Goal: Information Seeking & Learning: Understand process/instructions

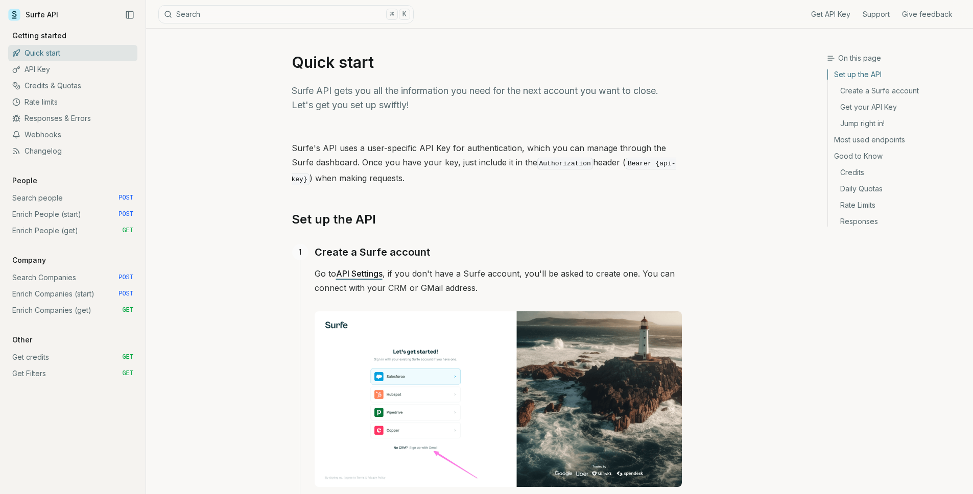
click at [80, 238] on link "Enrich People (get) GET" at bounding box center [72, 231] width 129 height 16
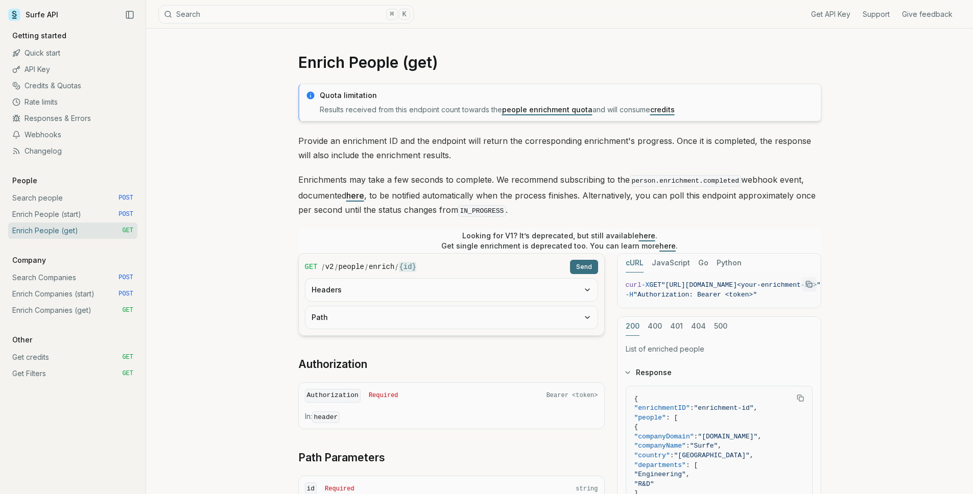
click at [280, 274] on article "Enrich People (get) Quota limitation Results received from this endpoint count …" at bounding box center [560, 419] width 572 height 780
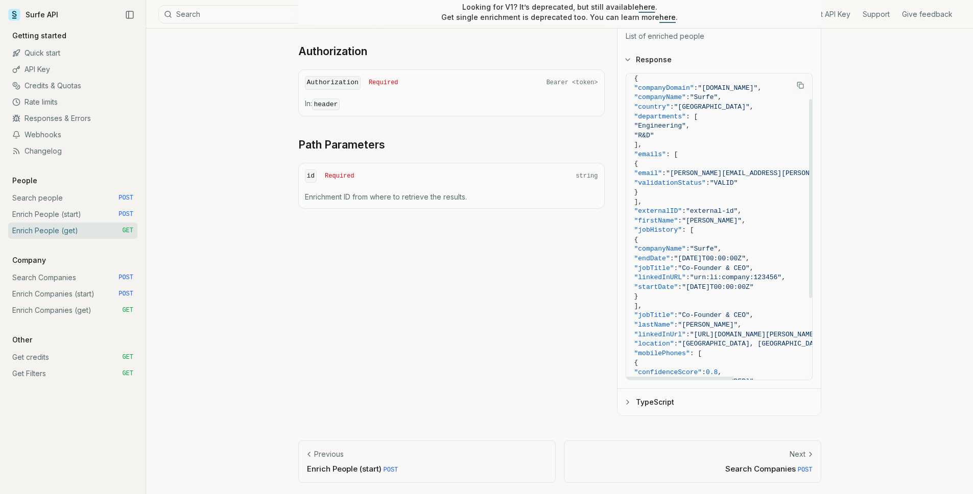
scroll to position [40, 0]
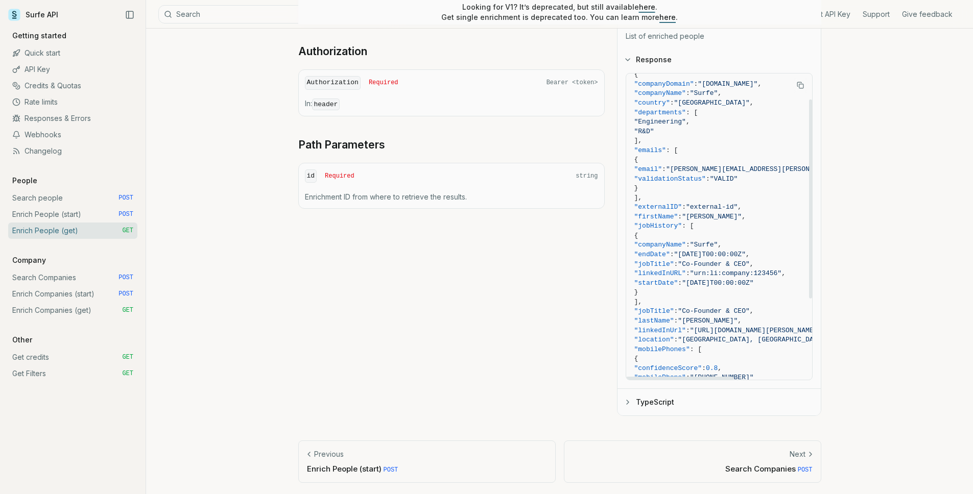
click at [676, 401] on button "TypeScript" at bounding box center [719, 402] width 203 height 27
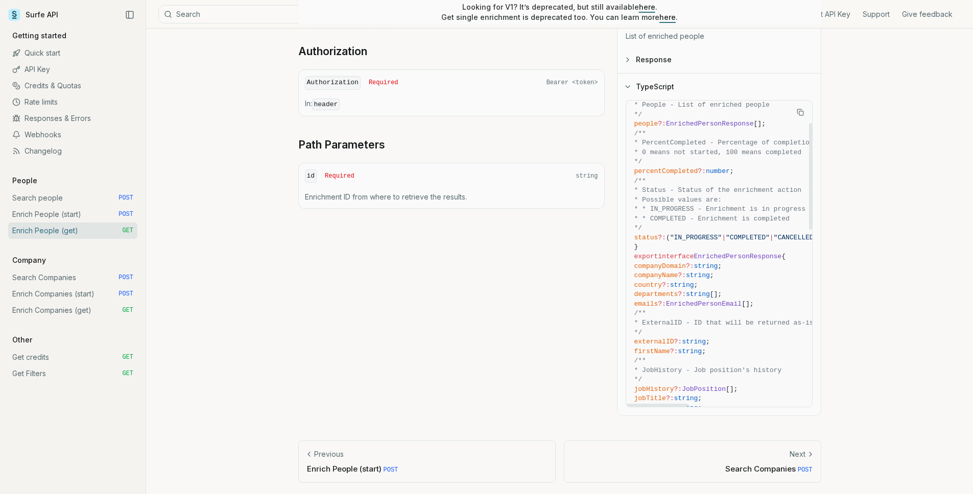
scroll to position [69, 0]
click at [718, 277] on span "country ?: string ;" at bounding box center [893, 282] width 518 height 10
drag, startPoint x: 708, startPoint y: 280, endPoint x: 667, endPoint y: 278, distance: 41.9
click at [667, 278] on span "country ?: string ;" at bounding box center [893, 282] width 518 height 10
click at [663, 278] on span "country" at bounding box center [648, 281] width 28 height 8
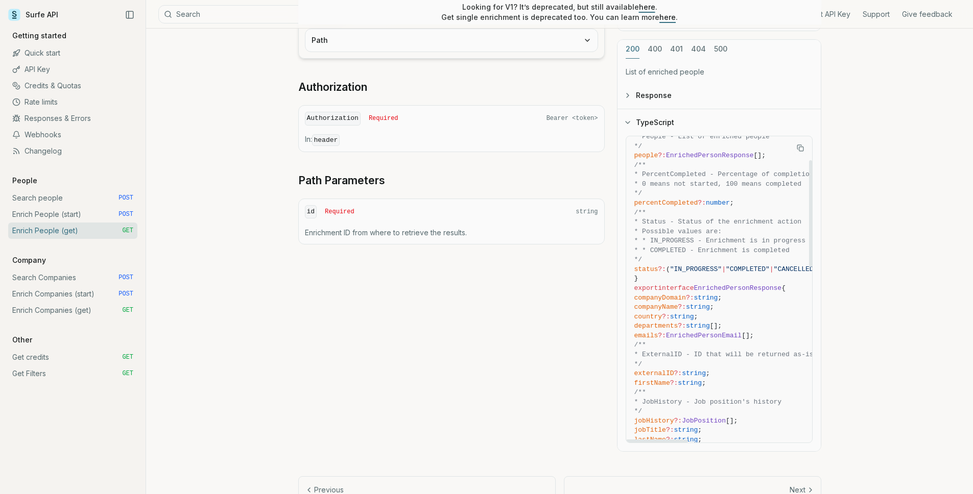
scroll to position [273, 0]
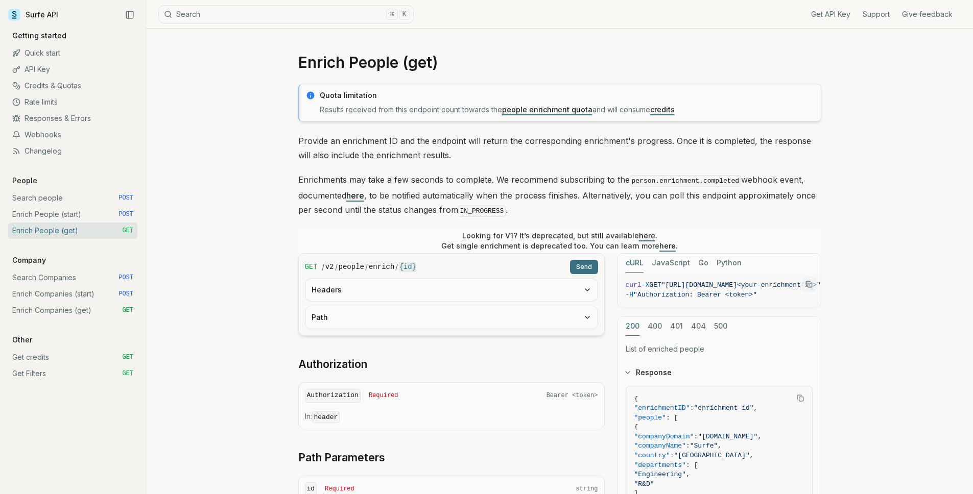
click at [646, 234] on link "here" at bounding box center [647, 235] width 16 height 9
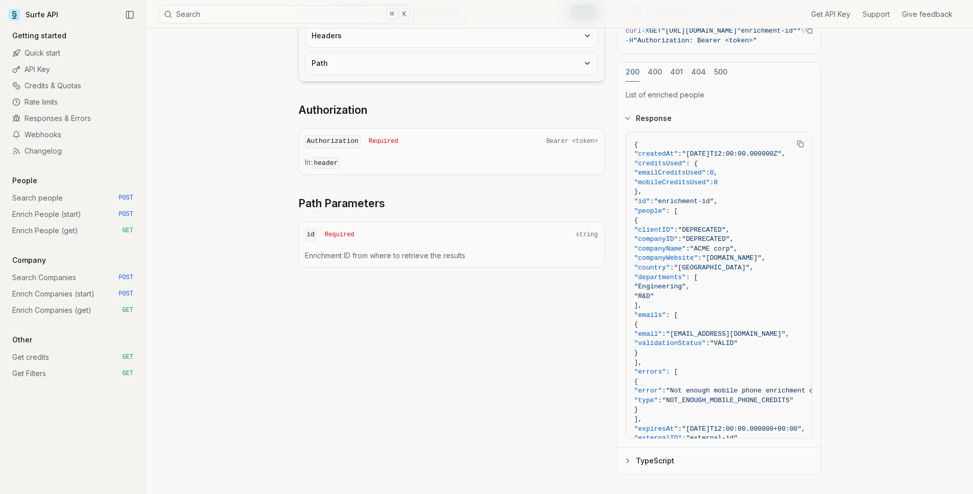
scroll to position [256, 0]
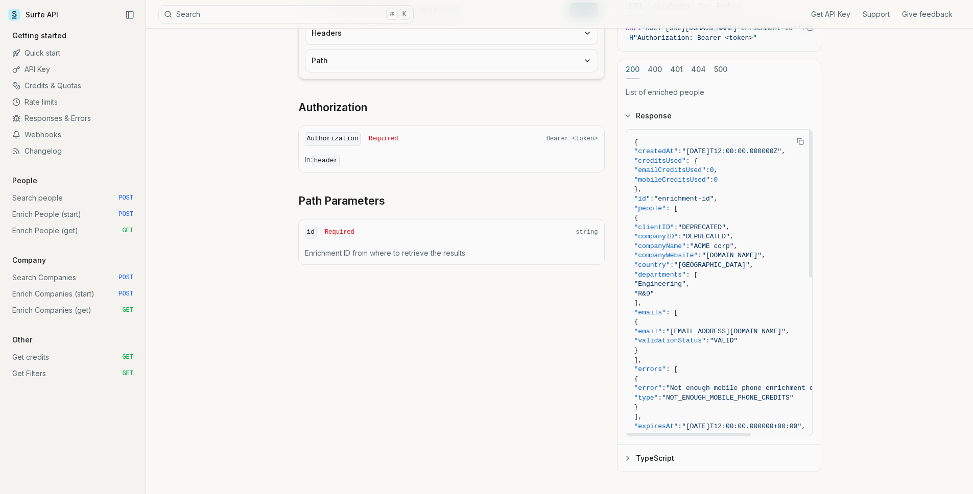
click at [732, 307] on span "]," at bounding box center [739, 304] width 211 height 10
click at [746, 294] on span ""R&D"" at bounding box center [739, 295] width 211 height 10
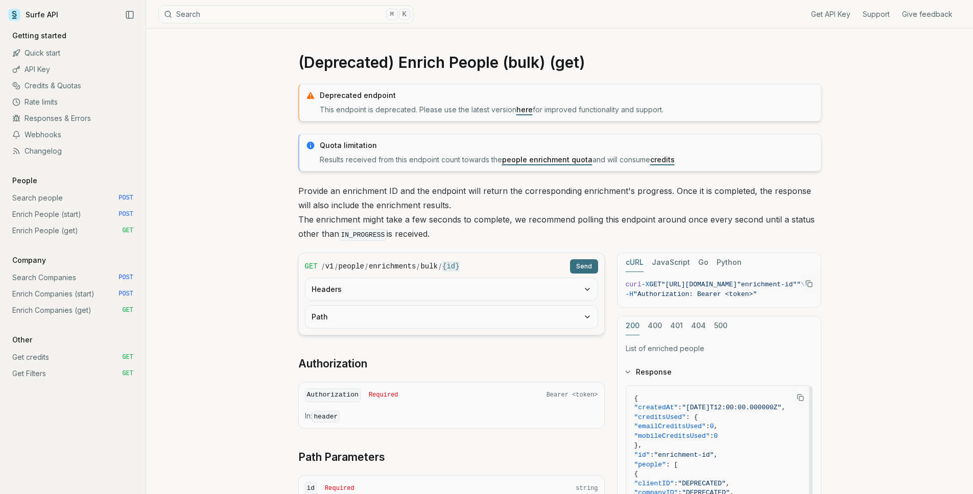
scroll to position [271, 0]
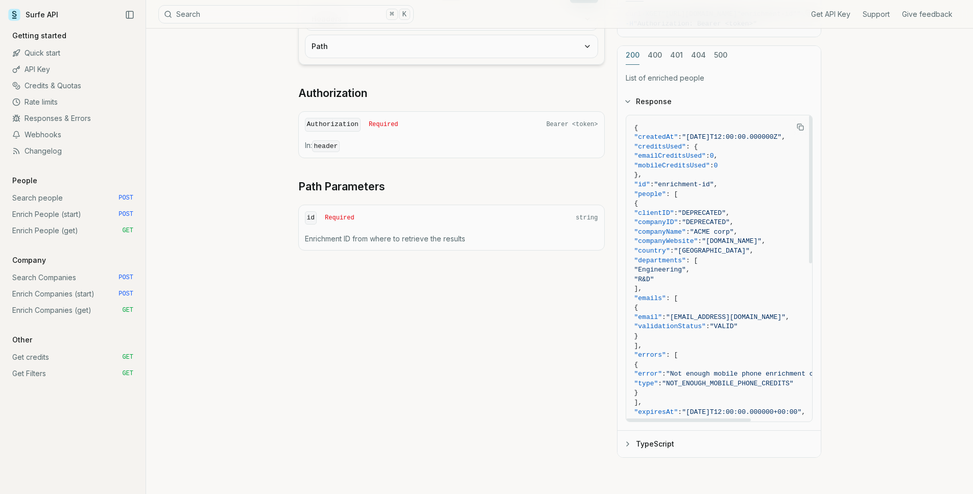
click at [96, 314] on link "Enrich Companies (get) GET" at bounding box center [72, 310] width 129 height 16
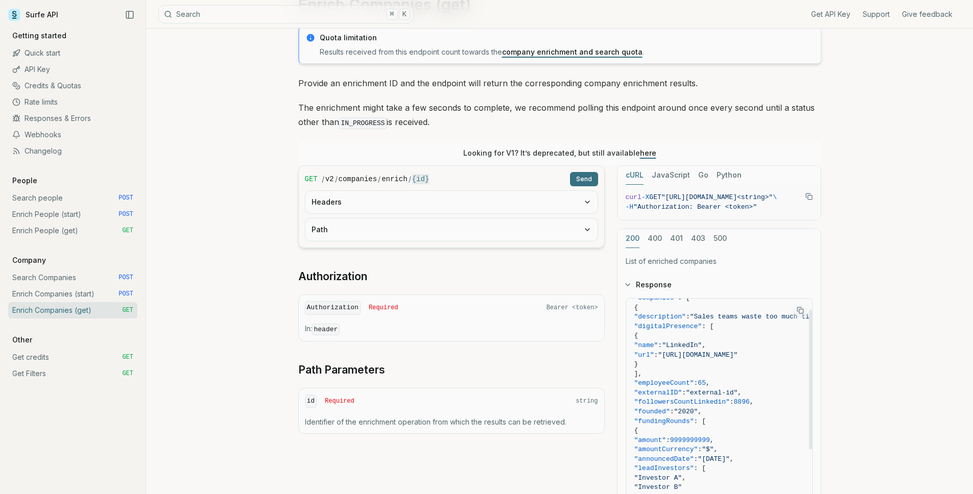
scroll to position [24, 0]
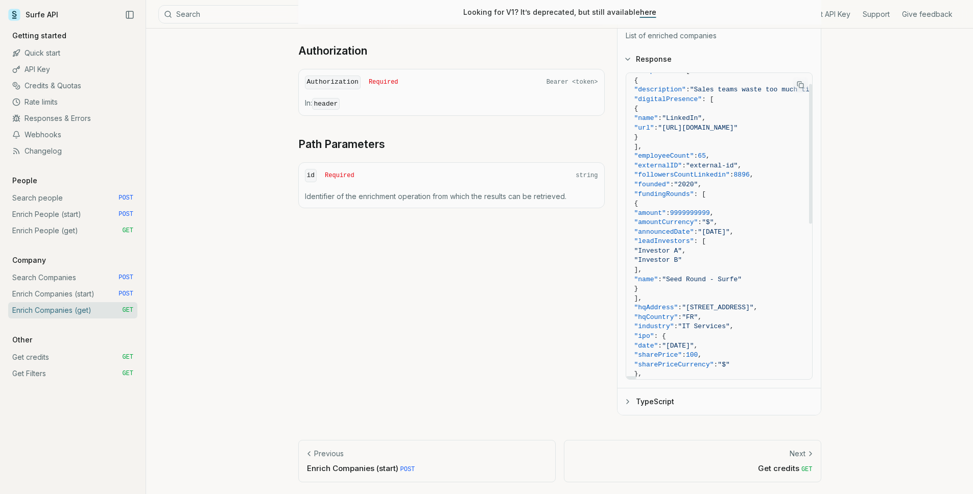
click at [868, 333] on div "Enrich Companies (get) Quota limitation Results received from this endpoint cou…" at bounding box center [559, 120] width 827 height 750
click at [894, 330] on div "Enrich Companies (get) Quota limitation Results received from this endpoint cou…" at bounding box center [559, 120] width 827 height 750
